Goal: Task Accomplishment & Management: Use online tool/utility

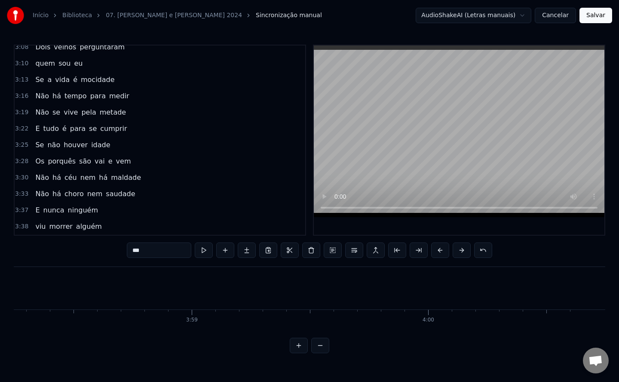
scroll to position [0, 56297]
click at [587, 19] on button "Salvar" at bounding box center [595, 15] width 33 height 15
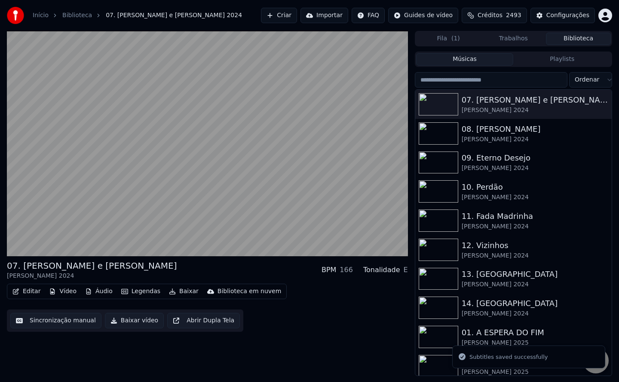
click at [138, 324] on button "Baixar vídeo" at bounding box center [134, 320] width 59 height 15
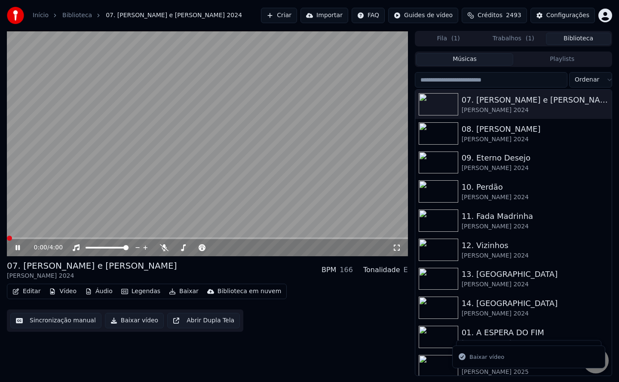
click at [571, 40] on button "Biblioteca" at bounding box center [578, 39] width 65 height 12
click at [495, 142] on div "[PERSON_NAME] 2024" at bounding box center [530, 139] width 138 height 9
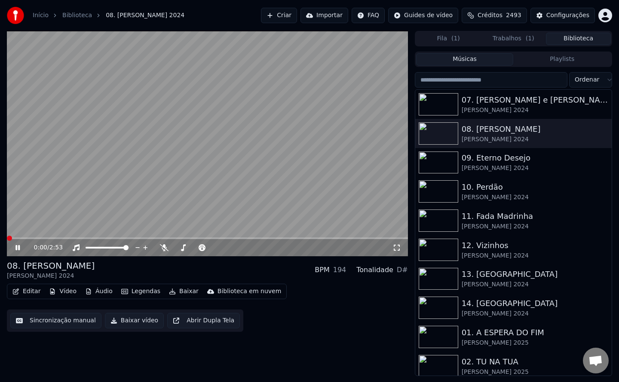
click at [76, 146] on video at bounding box center [207, 144] width 401 height 226
click at [31, 320] on button "Sincronização manual" at bounding box center [55, 320] width 91 height 15
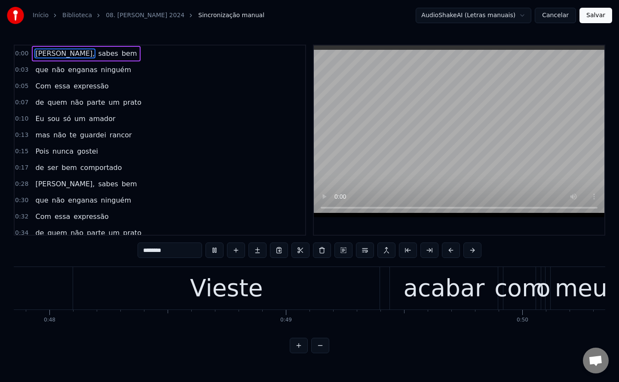
scroll to position [0, 12533]
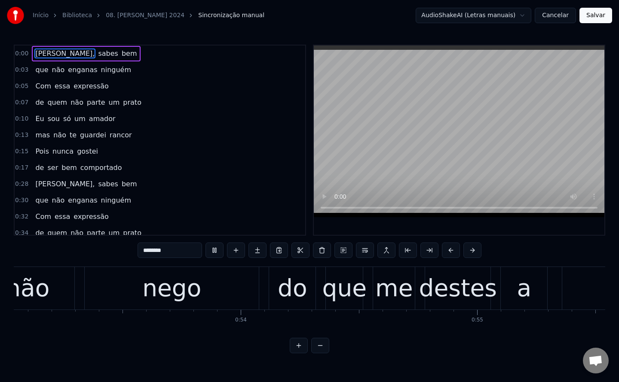
click at [263, 32] on div "Início Biblioteca 08. [PERSON_NAME] 2024 Sincronização manual AudioShakeAI (Let…" at bounding box center [309, 177] width 619 height 354
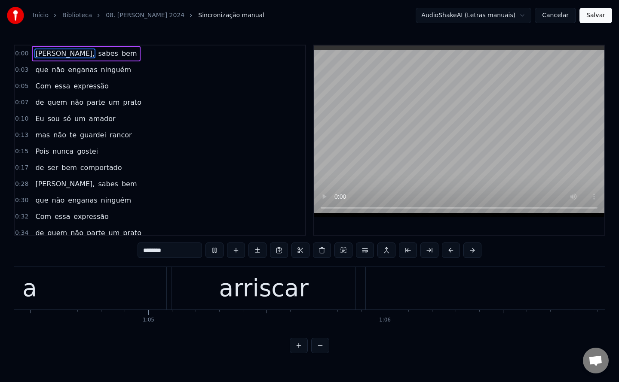
scroll to position [0, 15584]
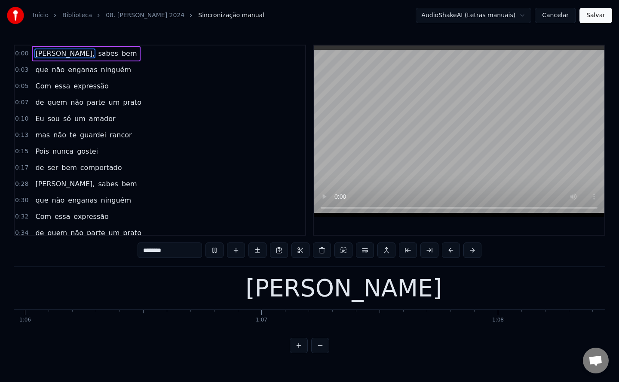
click at [324, 196] on video at bounding box center [459, 132] width 290 height 172
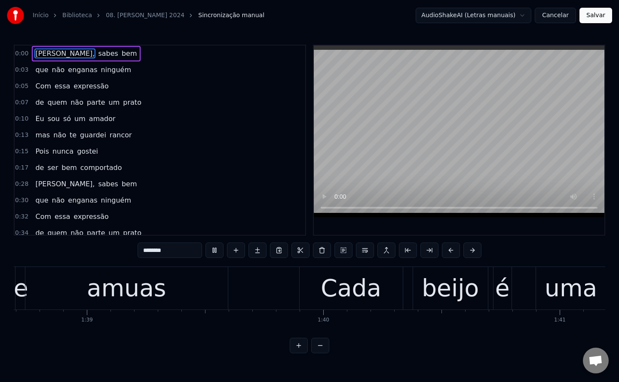
scroll to position [0, 23849]
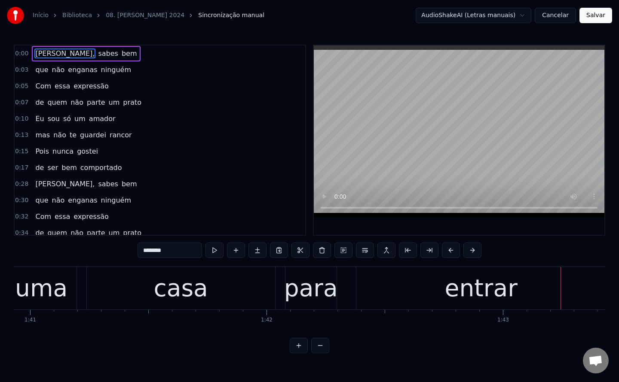
click at [305, 292] on div "para" at bounding box center [311, 289] width 54 height 36
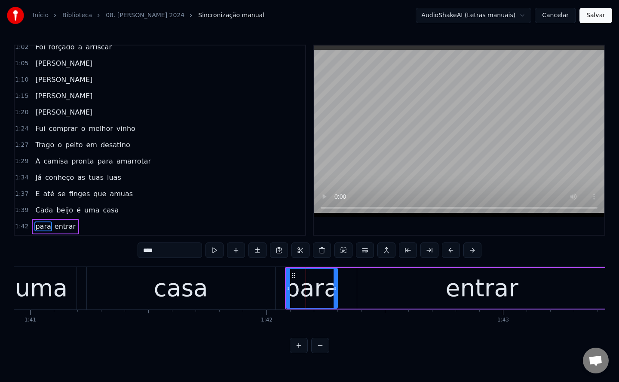
scroll to position [436, 0]
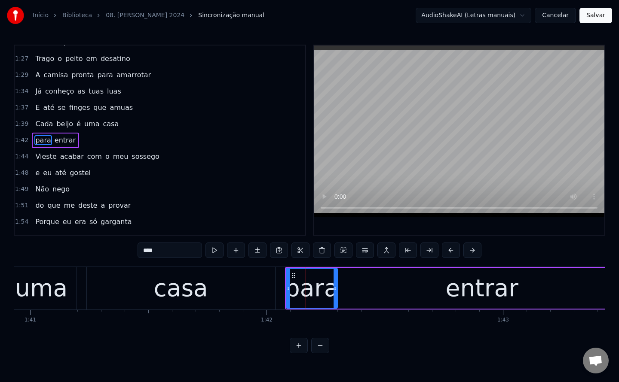
click at [147, 250] on input "****" at bounding box center [169, 250] width 64 height 15
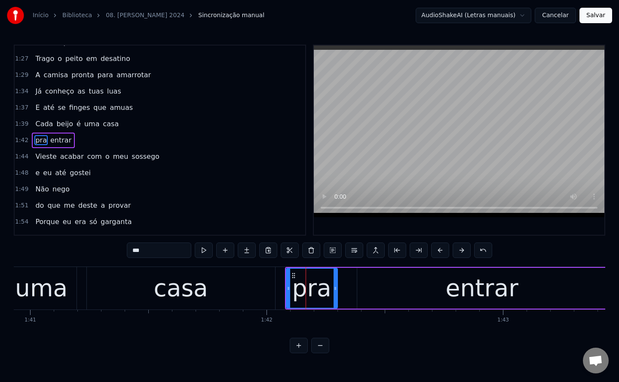
type input "***"
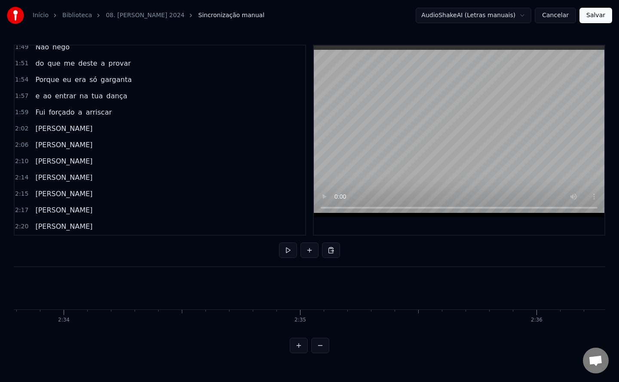
scroll to position [0, 36350]
click at [596, 22] on button "Salvar" at bounding box center [595, 15] width 33 height 15
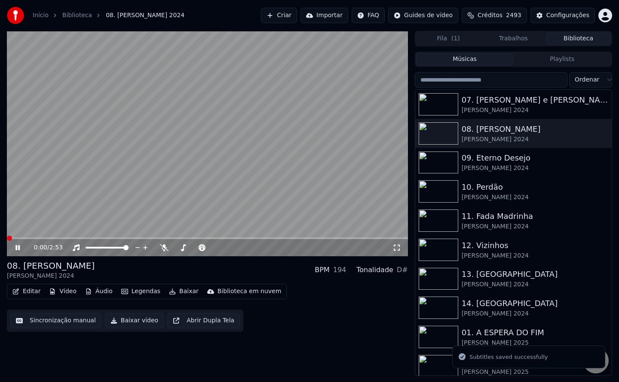
click at [122, 318] on button "Baixar vídeo" at bounding box center [134, 320] width 59 height 15
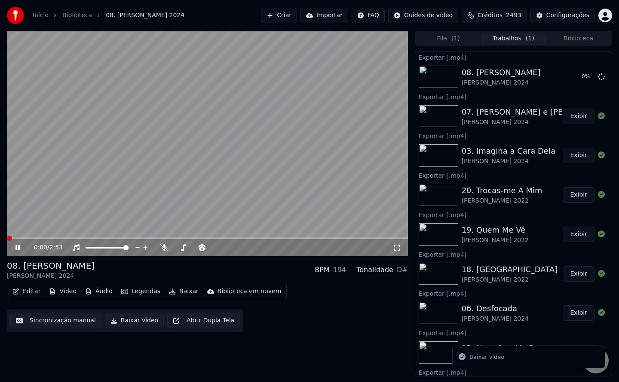
click at [162, 157] on video at bounding box center [207, 144] width 401 height 226
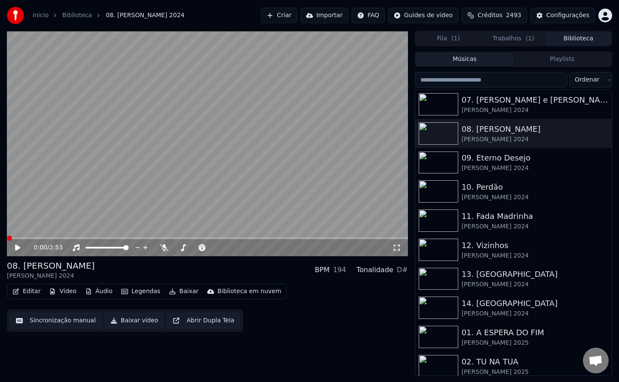
click at [573, 39] on button "Biblioteca" at bounding box center [578, 39] width 65 height 12
click at [485, 160] on div "09. Eterno Desejo" at bounding box center [530, 158] width 138 height 12
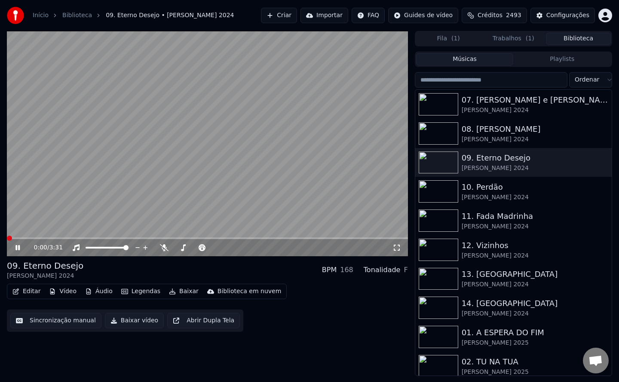
click at [52, 322] on button "Sincronização manual" at bounding box center [55, 320] width 91 height 15
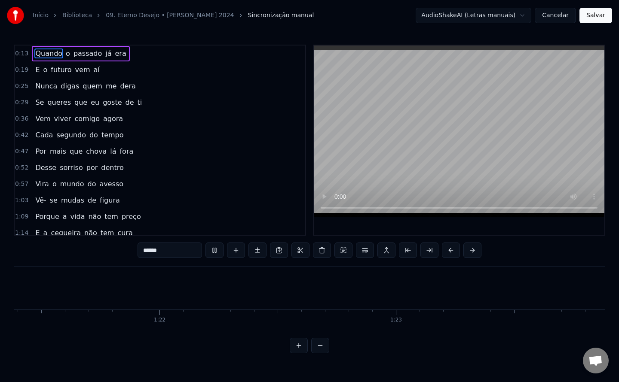
scroll to position [67, 0]
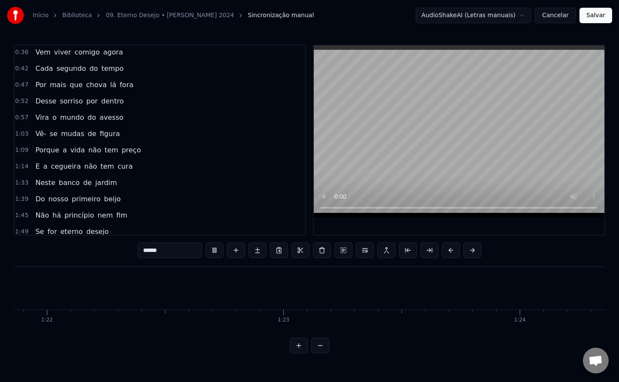
click at [42, 182] on span "Neste" at bounding box center [44, 183] width 21 height 10
type input "*****"
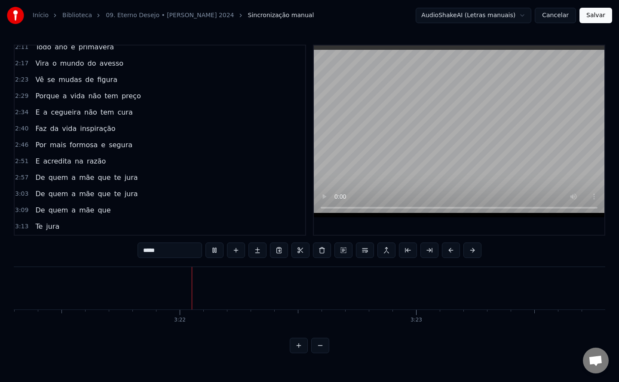
scroll to position [0, 47572]
click at [599, 21] on button "Salvar" at bounding box center [595, 15] width 33 height 15
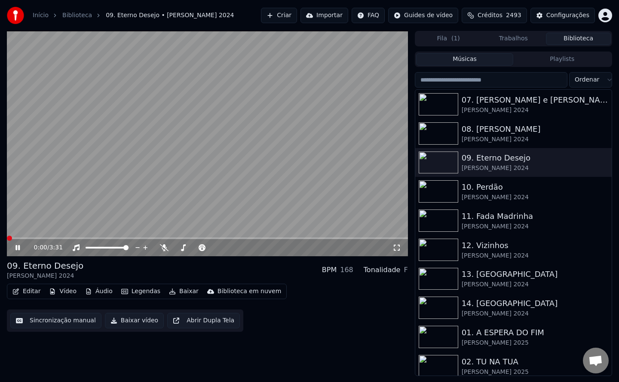
click at [128, 324] on button "Baixar vídeo" at bounding box center [134, 320] width 59 height 15
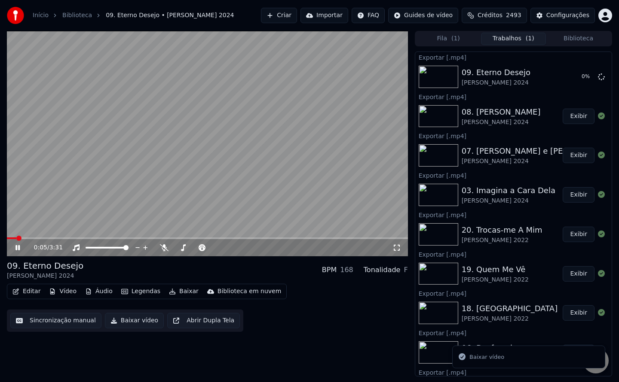
click at [170, 177] on video at bounding box center [207, 144] width 401 height 226
click at [565, 79] on button "Exibir" at bounding box center [578, 76] width 32 height 15
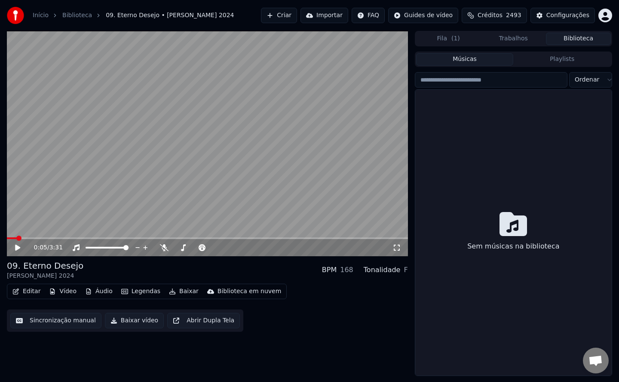
click at [580, 38] on button "Biblioteca" at bounding box center [578, 39] width 65 height 12
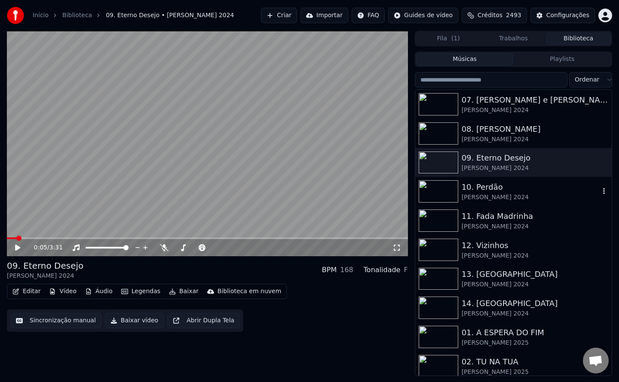
click at [486, 190] on div "10. Perdão" at bounding box center [530, 187] width 138 height 12
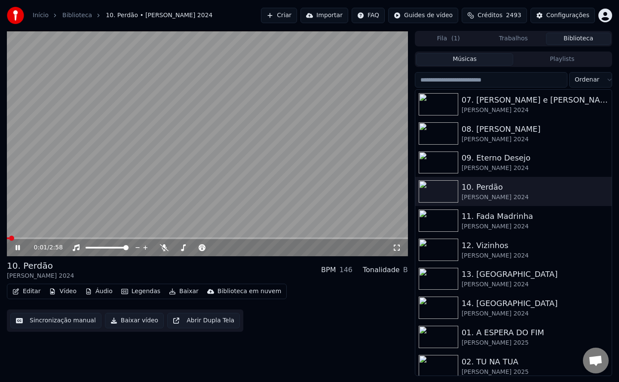
click at [187, 195] on video at bounding box center [207, 144] width 401 height 226
click at [67, 322] on button "Sincronização manual" at bounding box center [55, 320] width 91 height 15
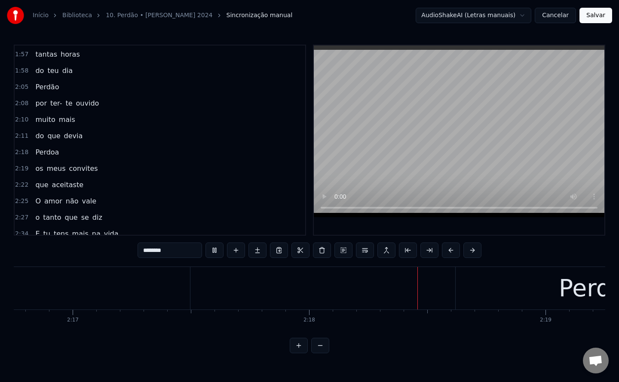
scroll to position [0, 32363]
click at [198, 131] on div "2:11 do que devia" at bounding box center [160, 136] width 290 height 16
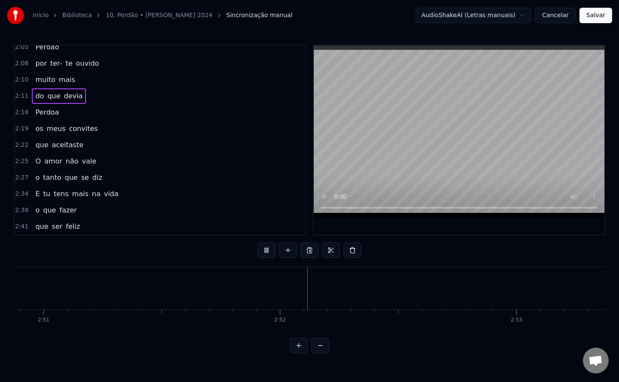
scroll to position [0, 40378]
click at [602, 22] on button "Salvar" at bounding box center [595, 15] width 33 height 15
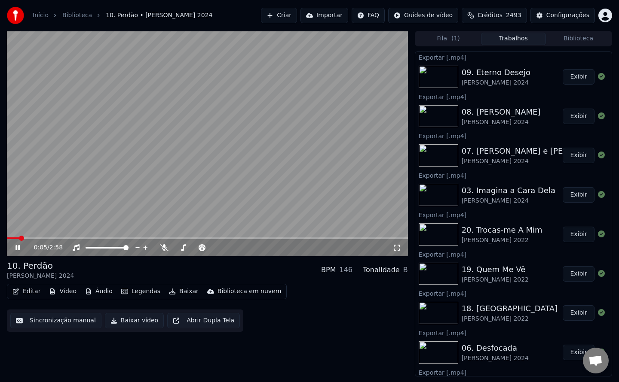
click at [512, 40] on button "Trabalhos" at bounding box center [513, 39] width 65 height 12
click at [128, 323] on button "Baixar vídeo" at bounding box center [134, 320] width 59 height 15
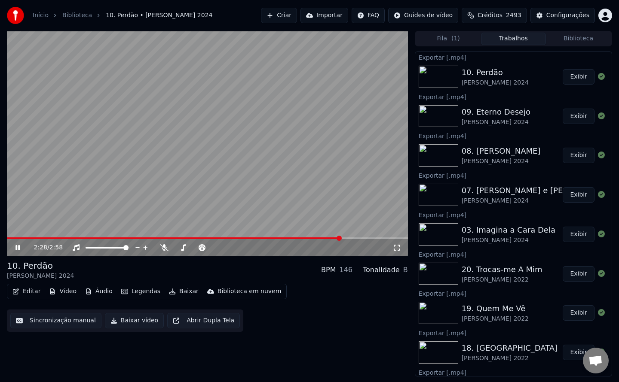
click at [173, 215] on video at bounding box center [207, 144] width 401 height 226
click at [330, 299] on div "Editar Vídeo Áudio Legendas Baixar Biblioteca em nuvem Sincronização manual Bai…" at bounding box center [207, 308] width 401 height 48
click at [575, 39] on button "Biblioteca" at bounding box center [578, 39] width 65 height 12
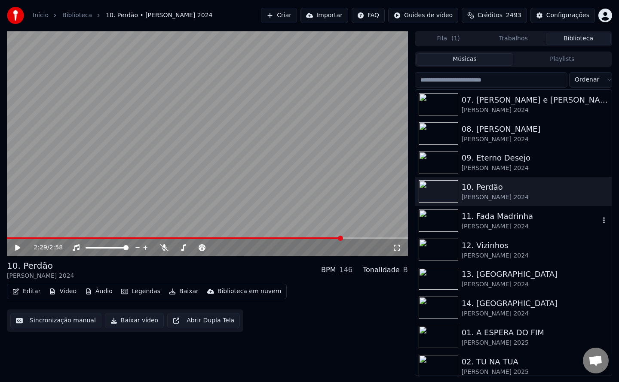
click at [497, 225] on div "[PERSON_NAME] 2024" at bounding box center [530, 227] width 138 height 9
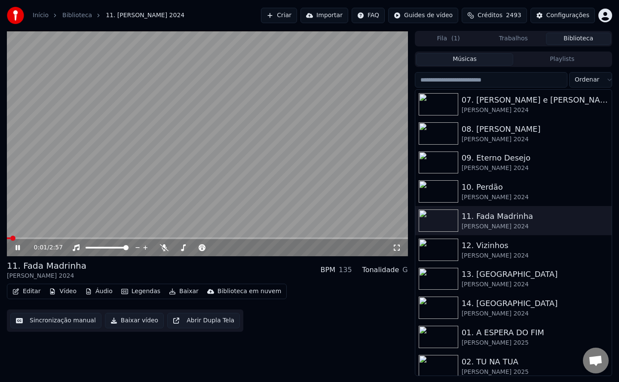
click at [228, 178] on video at bounding box center [207, 144] width 401 height 226
click at [78, 322] on button "Sincronização manual" at bounding box center [55, 320] width 91 height 15
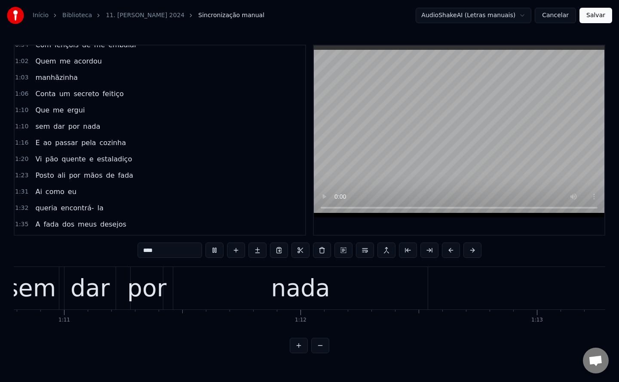
scroll to position [0, 18229]
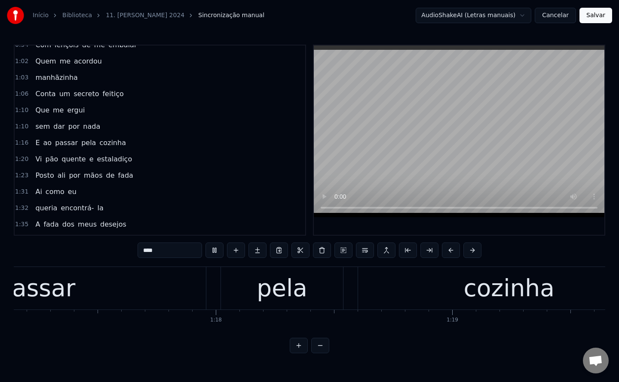
click at [34, 159] on span "Vi" at bounding box center [38, 159] width 8 height 10
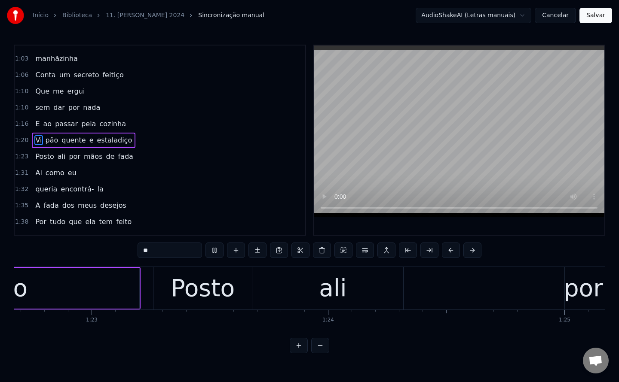
scroll to position [0, 20186]
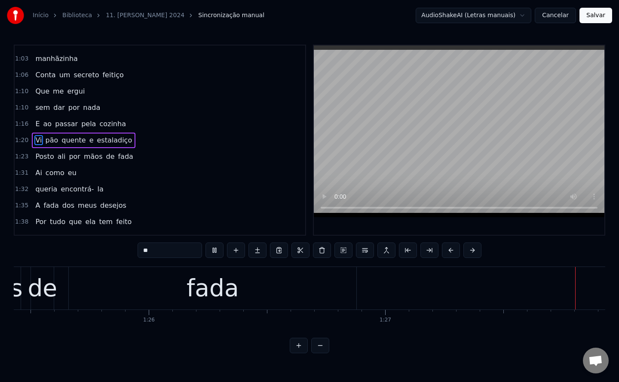
click at [34, 177] on span "Ai" at bounding box center [38, 173] width 8 height 10
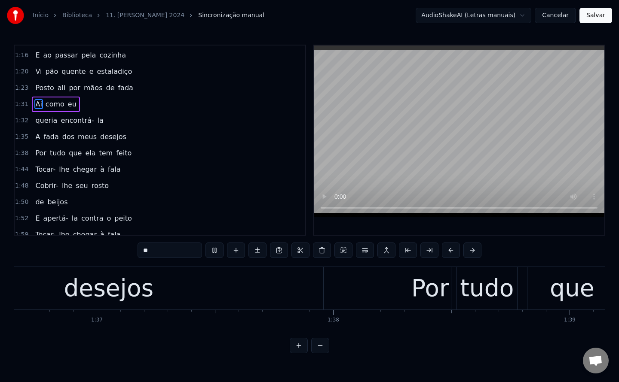
scroll to position [0, 23345]
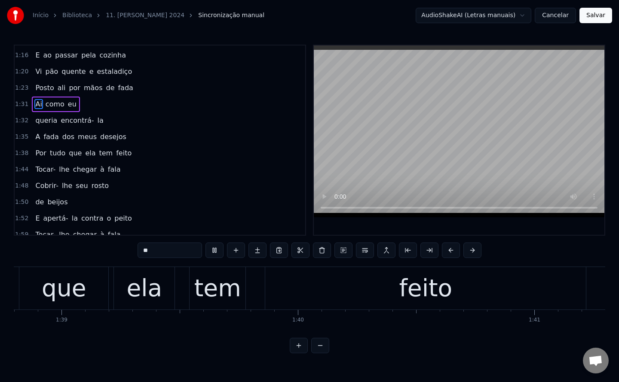
click at [35, 173] on span "Tocar-" at bounding box center [45, 170] width 22 height 10
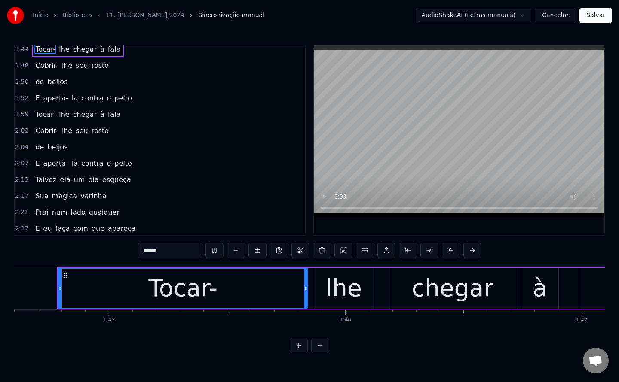
scroll to position [0, 25299]
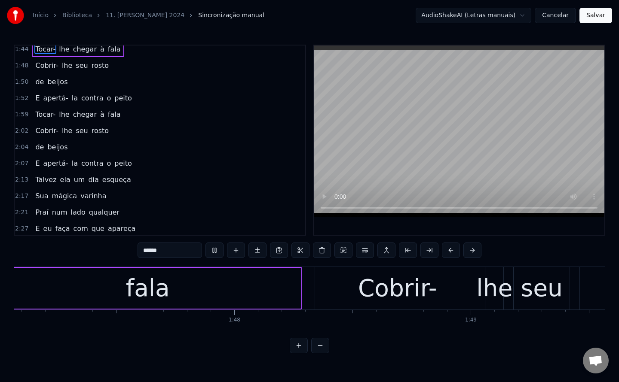
click at [34, 99] on span "E" at bounding box center [37, 98] width 6 height 10
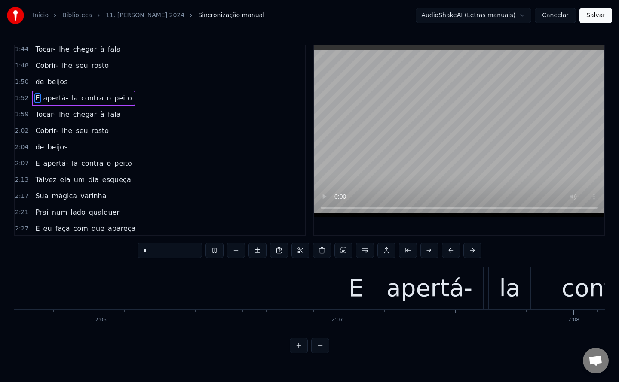
scroll to position [0, 30205]
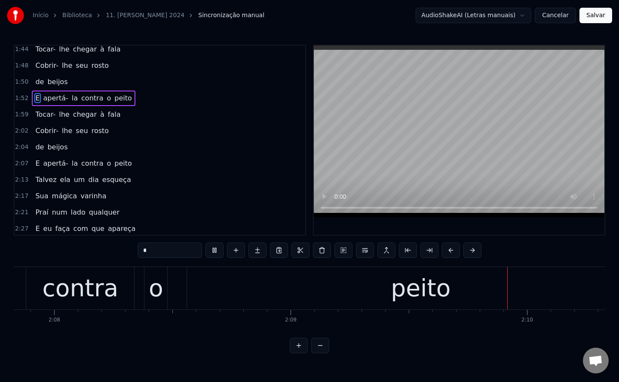
click at [38, 182] on span "Talvez" at bounding box center [45, 180] width 23 height 10
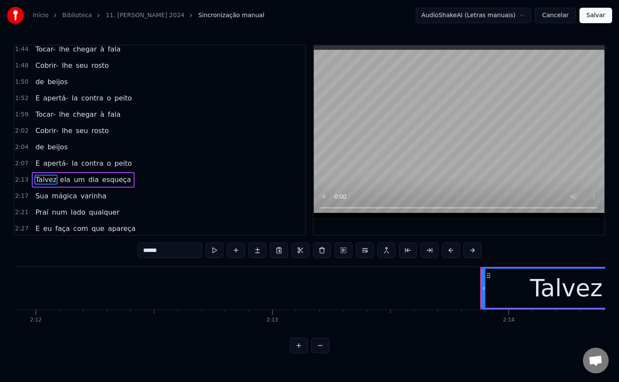
scroll to position [0, 31592]
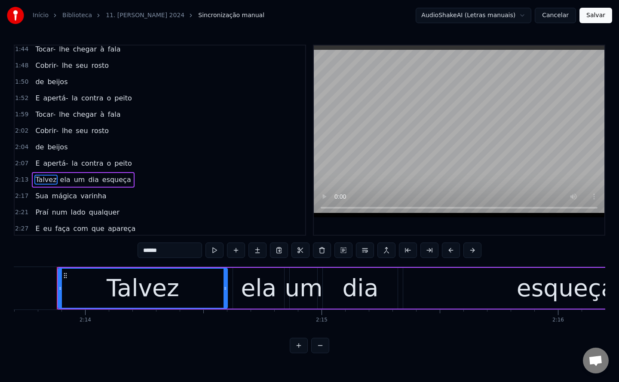
click at [38, 182] on span "Talvez" at bounding box center [45, 180] width 23 height 10
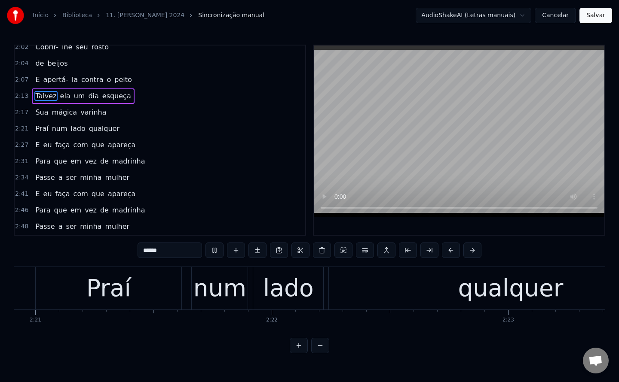
scroll to position [0, 33435]
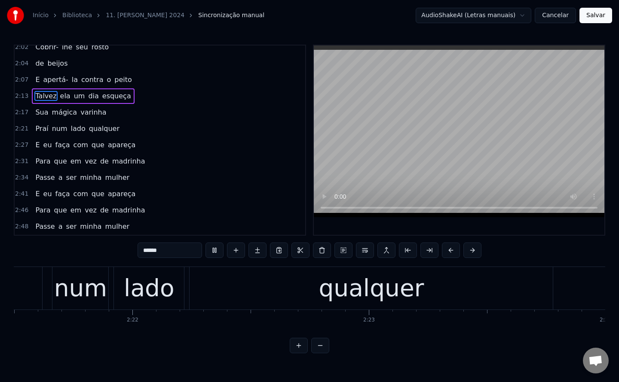
click at [35, 147] on span "E" at bounding box center [37, 145] width 6 height 10
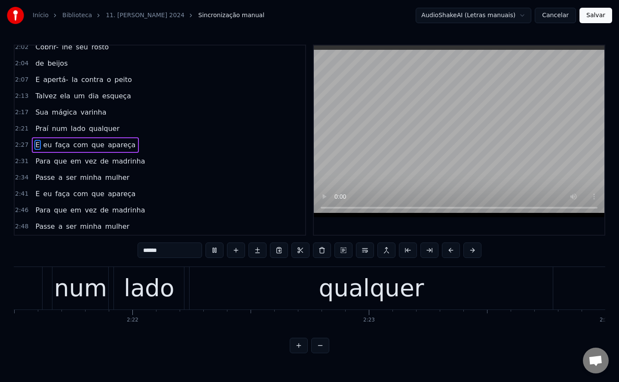
type input "*"
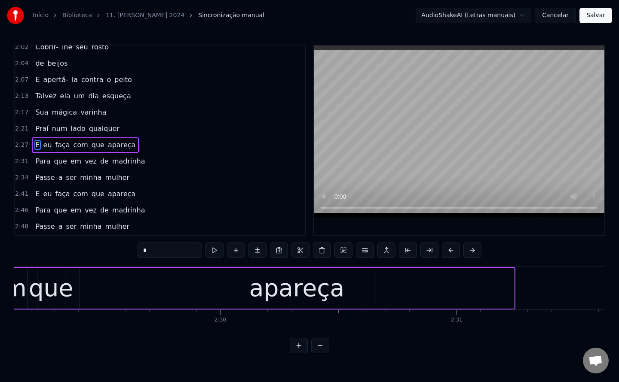
scroll to position [0, 35441]
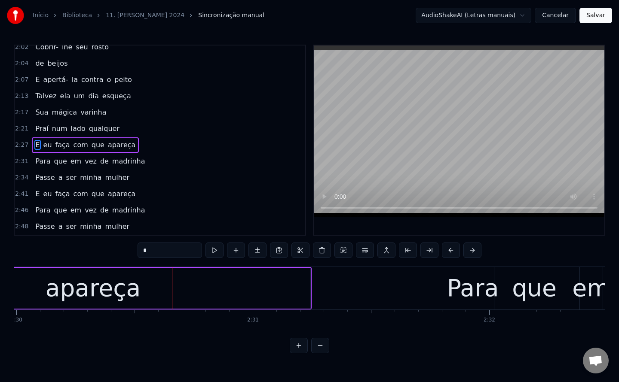
click at [34, 141] on span "E" at bounding box center [37, 145] width 6 height 10
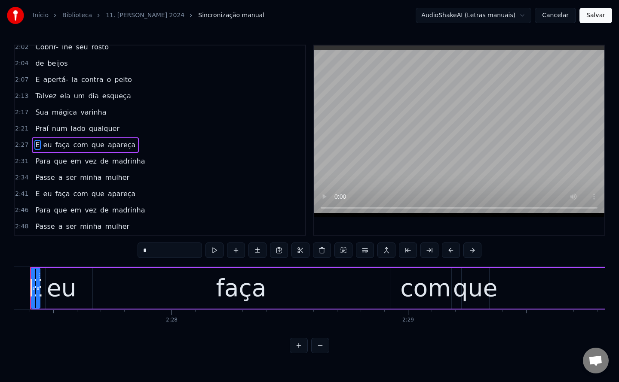
scroll to position [0, 34787]
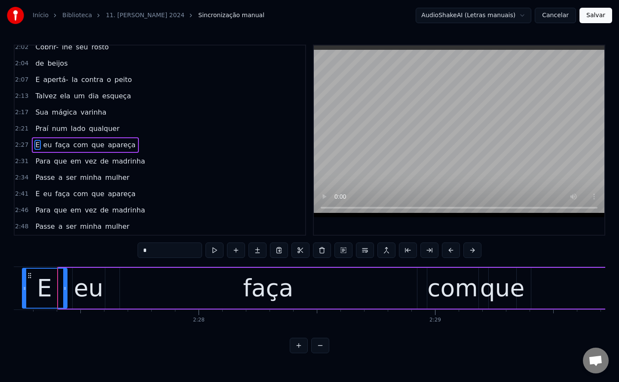
drag, startPoint x: 60, startPoint y: 287, endPoint x: 24, endPoint y: 285, distance: 36.2
click at [24, 285] on icon at bounding box center [24, 288] width 3 height 7
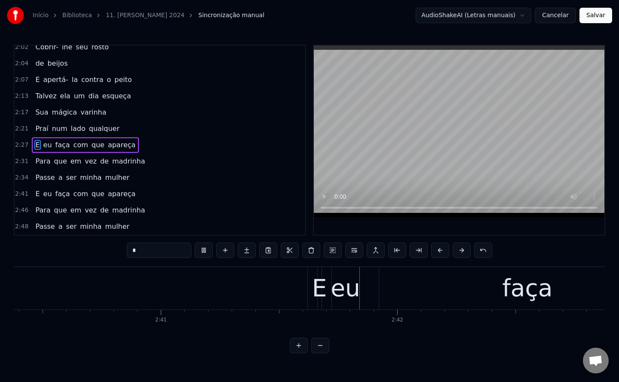
scroll to position [0, 37931]
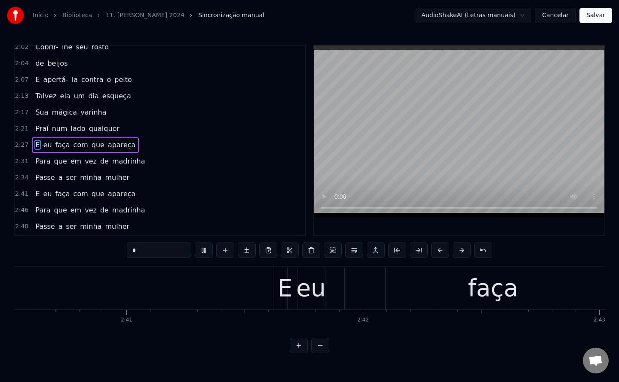
click at [187, 179] on div "2:34 Passe a ser minha mulher" at bounding box center [160, 178] width 290 height 16
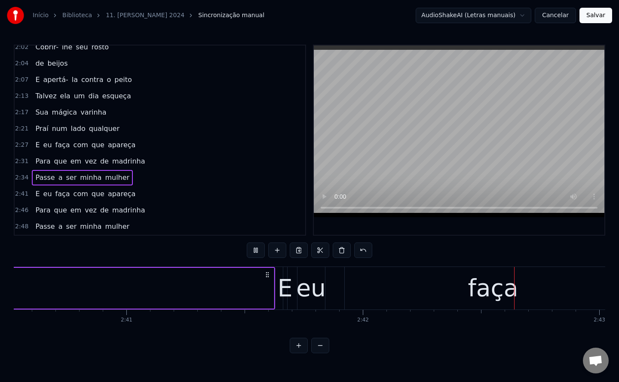
click at [187, 179] on div "2:34 Passe a ser minha mulher" at bounding box center [160, 178] width 290 height 16
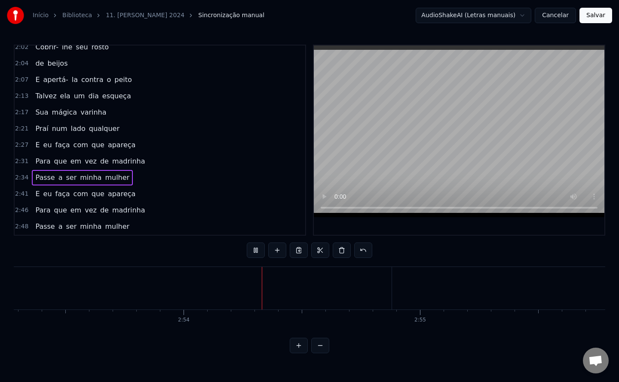
scroll to position [0, 40950]
click at [591, 19] on button "Salvar" at bounding box center [595, 15] width 33 height 15
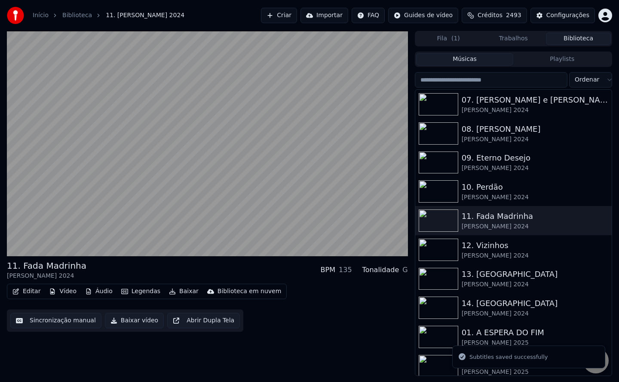
click at [141, 319] on button "Baixar vídeo" at bounding box center [134, 320] width 59 height 15
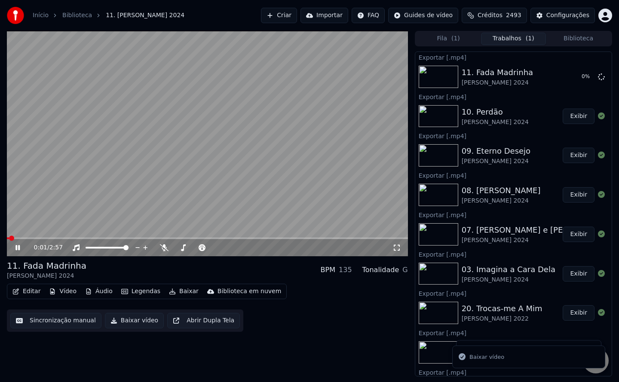
click at [207, 151] on video at bounding box center [207, 144] width 401 height 226
